Goal: Information Seeking & Learning: Learn about a topic

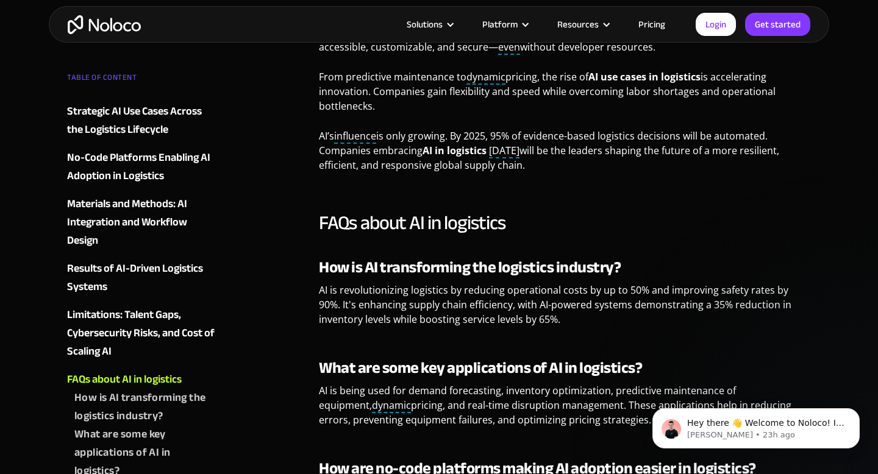
scroll to position [2414, 0]
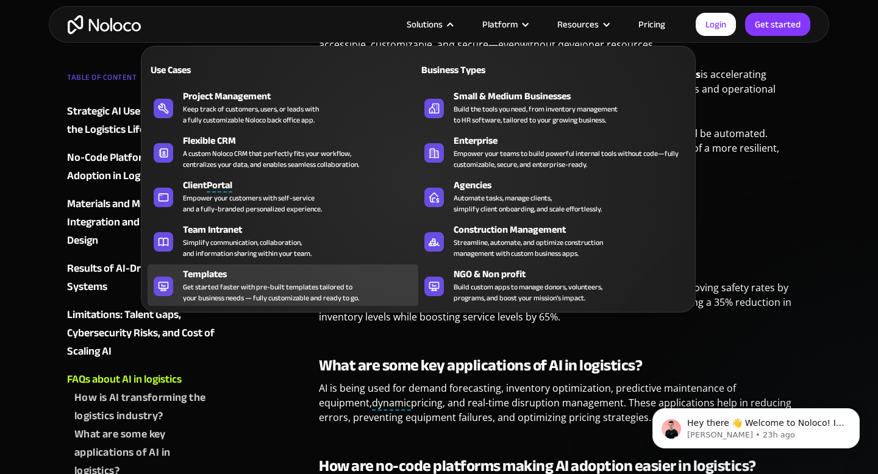
click at [289, 294] on div "Get started faster with pre-built templates tailored to your business needs — f…" at bounding box center [271, 293] width 176 height 22
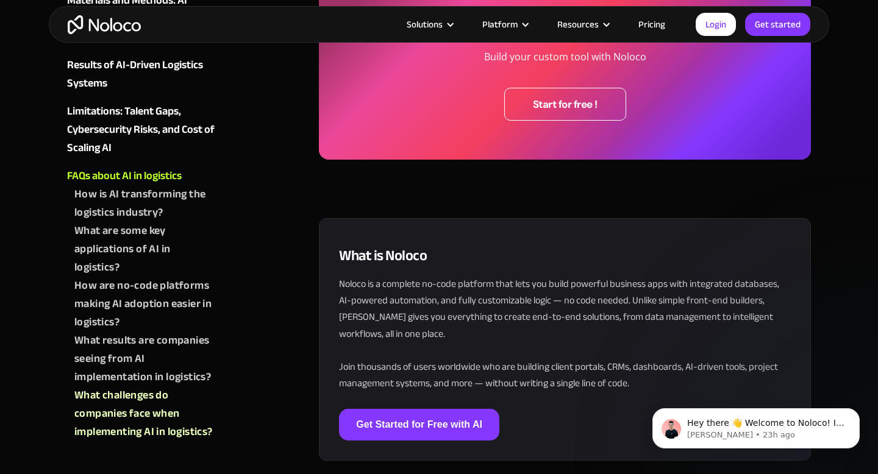
scroll to position [3558, 0]
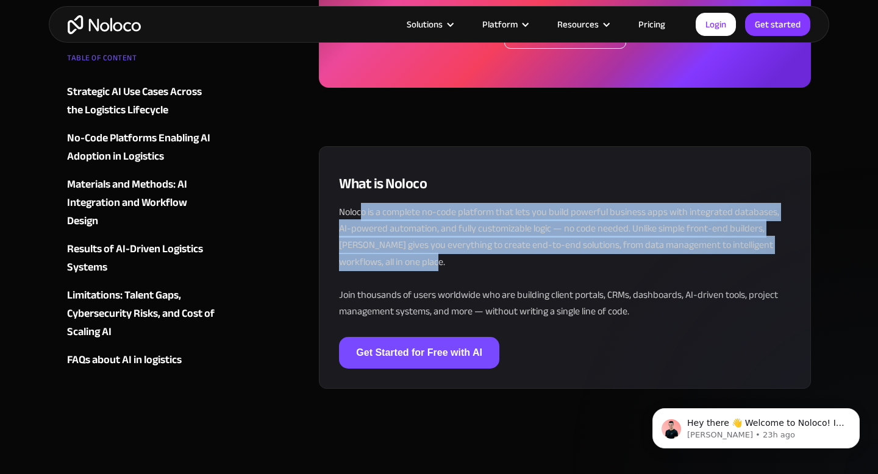
drag, startPoint x: 341, startPoint y: 213, endPoint x: 388, endPoint y: 262, distance: 68.1
click at [388, 262] on p "Noloco is a complete no-code platform that lets you build powerful business app…" at bounding box center [565, 262] width 452 height 116
copy p "Noloco is a complete no-code platform that lets you build powerful business app…"
click at [495, 295] on p "Noloco is a complete no-code platform that lets you build powerful business app…" at bounding box center [565, 262] width 452 height 116
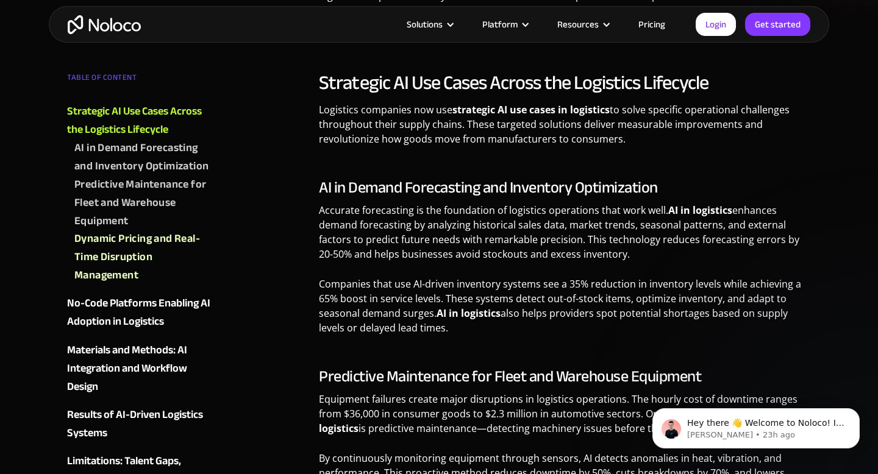
scroll to position [0, 0]
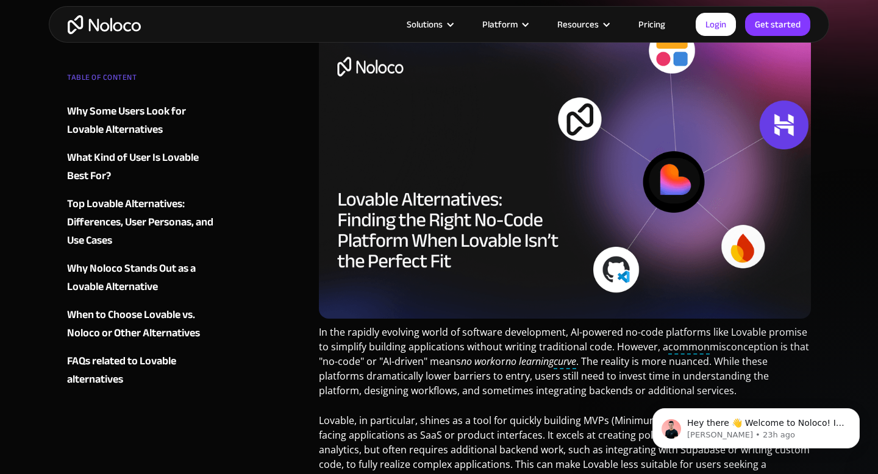
click at [111, 271] on div "Why Noloco Stands Out as a Lovable Alternative" at bounding box center [141, 278] width 148 height 37
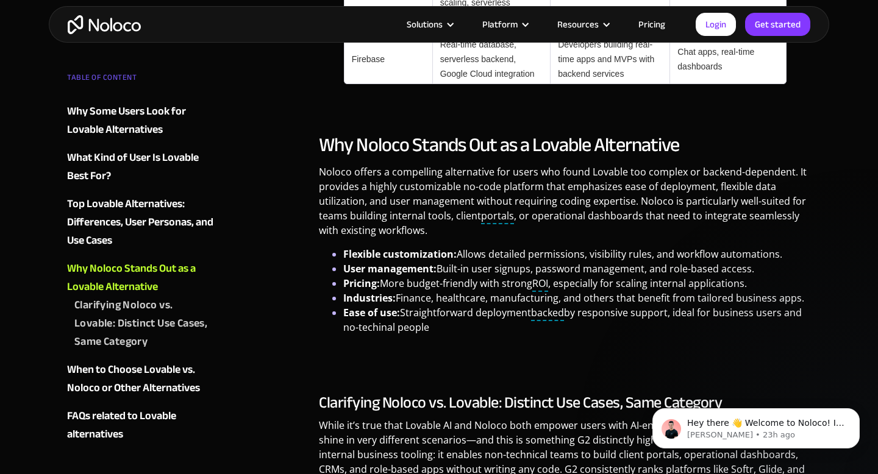
scroll to position [1616, 0]
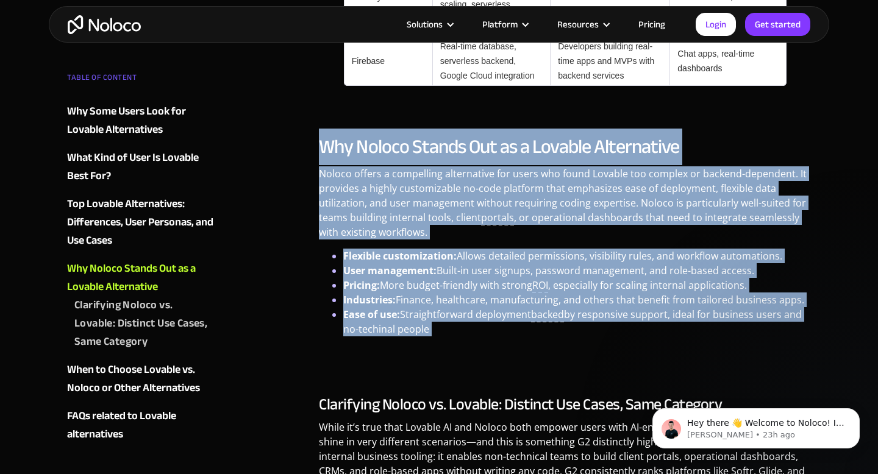
drag, startPoint x: 320, startPoint y: 104, endPoint x: 439, endPoint y: 292, distance: 222.3
copy div "Why Noloco Stands Out as a Lovable Alternative Noloco offers a compelling alter…"
click at [437, 195] on p "Noloco offers a compelling alternative for users who found Lovable too complex …" at bounding box center [565, 207] width 492 height 82
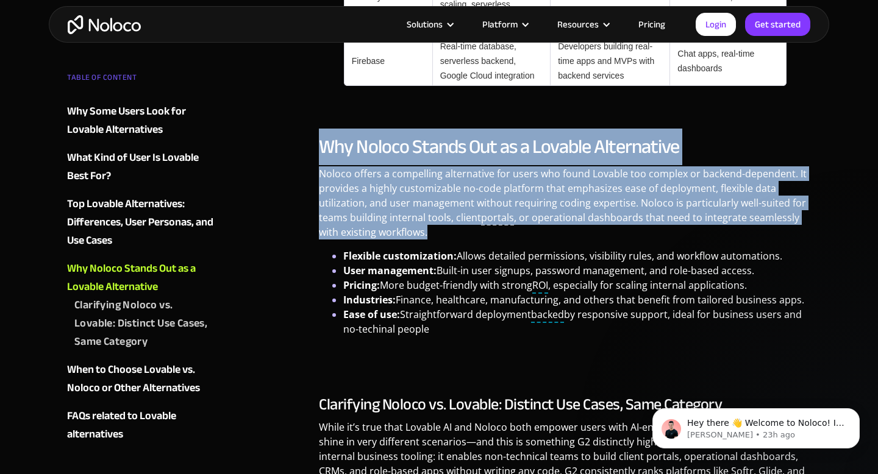
drag, startPoint x: 436, startPoint y: 186, endPoint x: 314, endPoint y: 101, distance: 148.9
copy div "Why Noloco Stands Out as a Lovable Alternative Noloco offers a compelling alter…"
click at [771, 135] on h2 "Why Noloco Stands Out as a Lovable Alternative" at bounding box center [565, 147] width 492 height 24
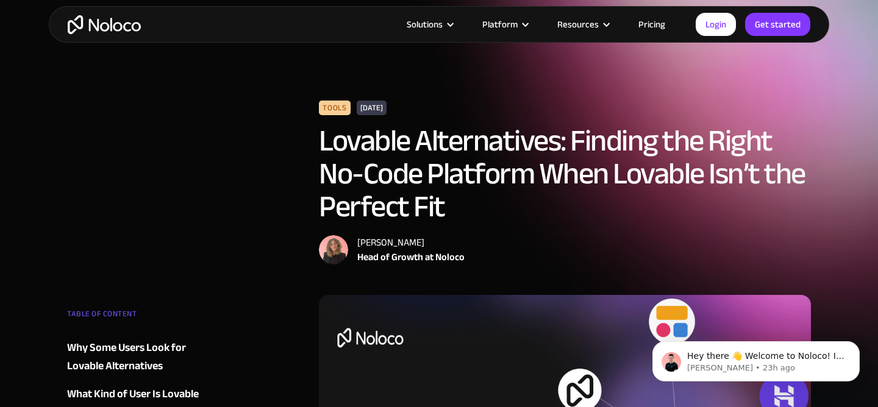
scroll to position [0, 0]
